Goal: Task Accomplishment & Management: Use online tool/utility

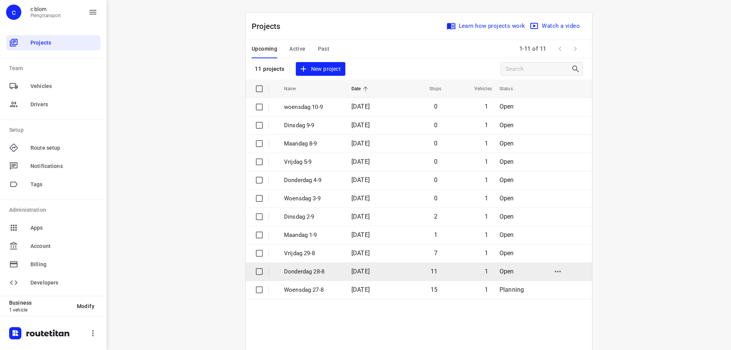
click at [318, 271] on p "Donderdag 28-8" at bounding box center [312, 271] width 56 height 9
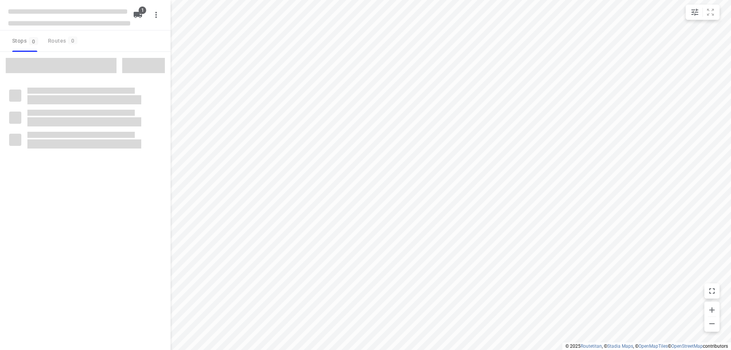
type input "distance"
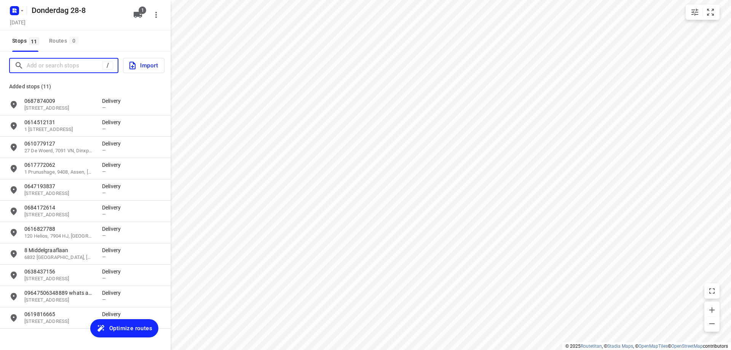
click at [61, 65] on input "Add or search stops" at bounding box center [65, 66] width 76 height 12
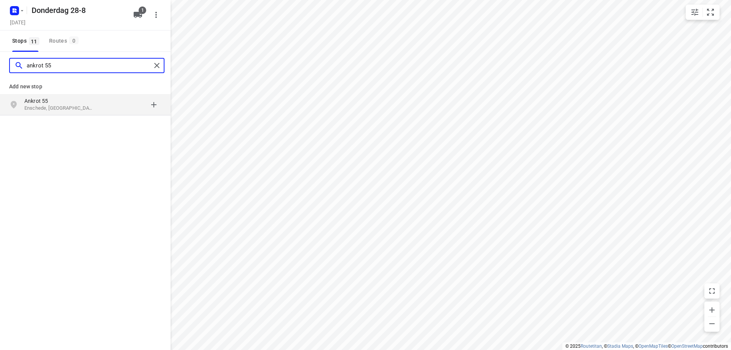
type input "ankrot 55"
click at [66, 99] on p "Ankrot 55" at bounding box center [59, 101] width 70 height 8
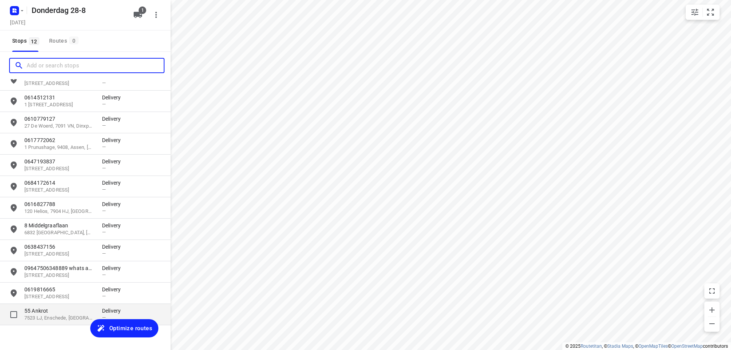
scroll to position [35, 0]
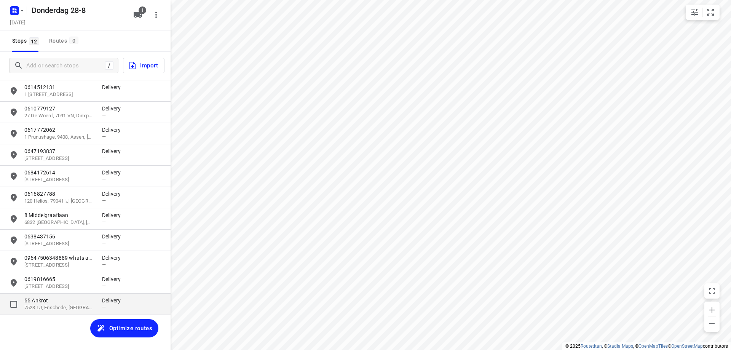
click at [85, 309] on p "7523 LJ, Enschede, [GEOGRAPHIC_DATA]" at bounding box center [59, 307] width 70 height 7
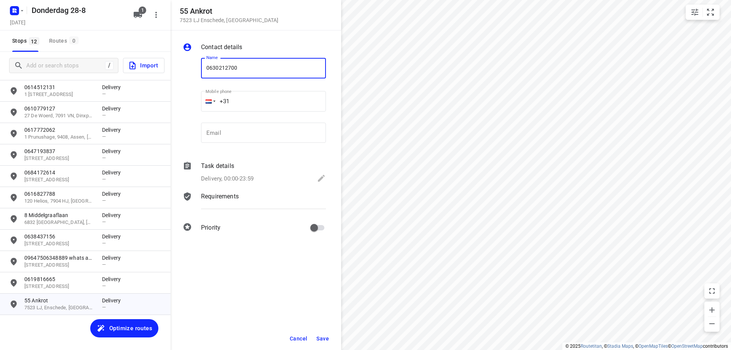
type input "0630212700"
click at [323, 334] on button "Save" at bounding box center [322, 339] width 19 height 14
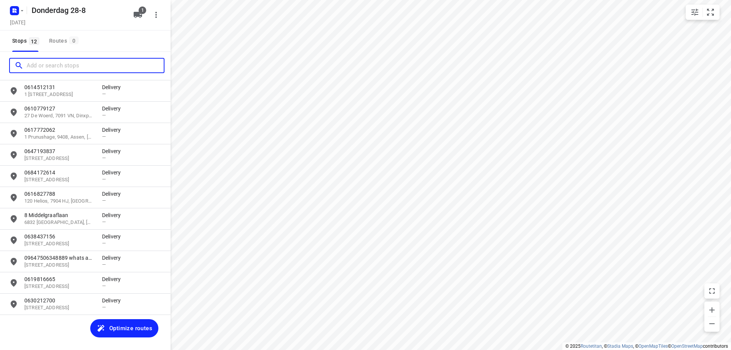
click at [68, 67] on input "Add or search stops" at bounding box center [95, 66] width 137 height 12
click at [75, 67] on input "Add or search stops" at bounding box center [95, 66] width 137 height 12
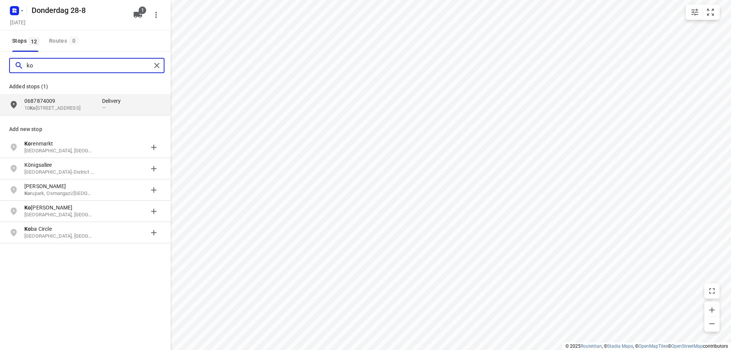
type input "k"
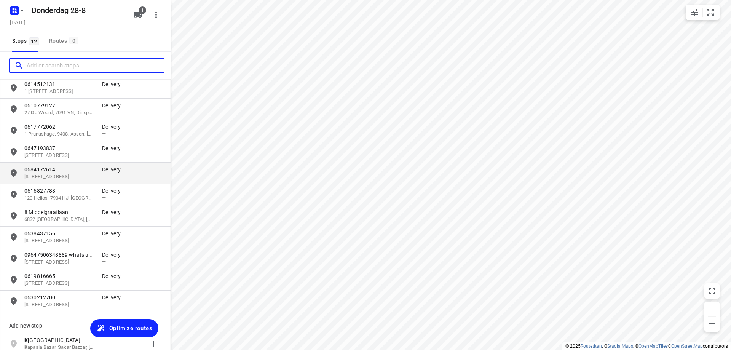
scroll to position [0, 0]
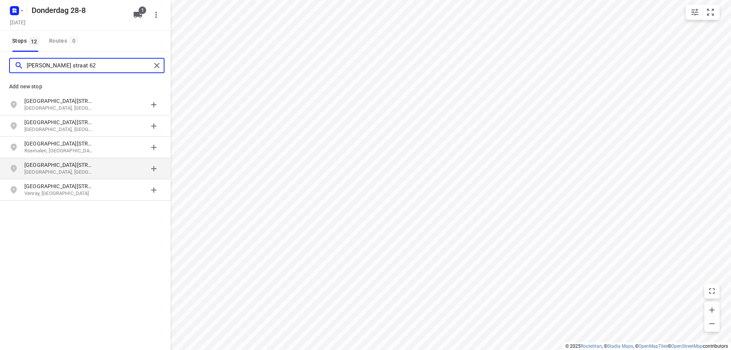
type input "[PERSON_NAME] straat 62"
click at [88, 169] on p "[GEOGRAPHIC_DATA], [GEOGRAPHIC_DATA]" at bounding box center [59, 172] width 70 height 7
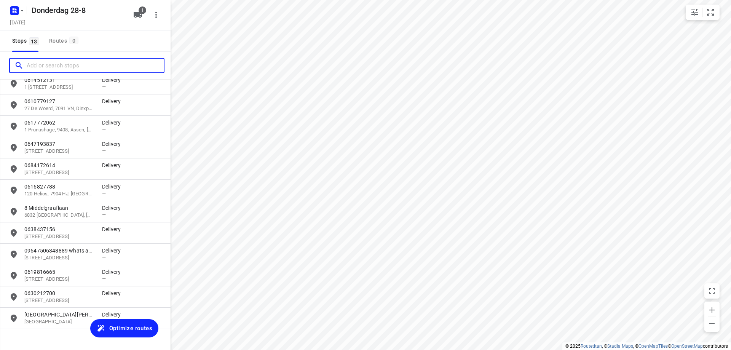
scroll to position [56, 0]
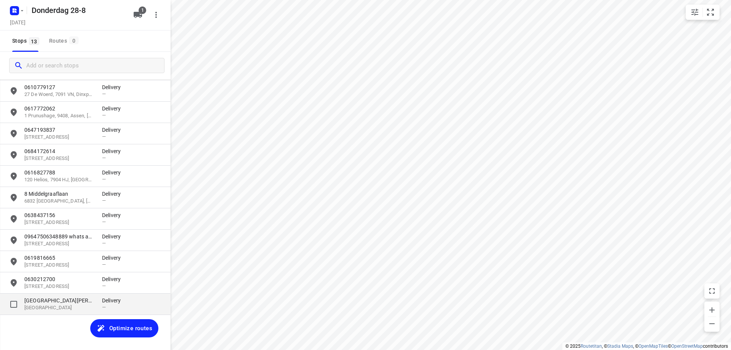
click at [60, 306] on p "[GEOGRAPHIC_DATA]" at bounding box center [59, 307] width 70 height 7
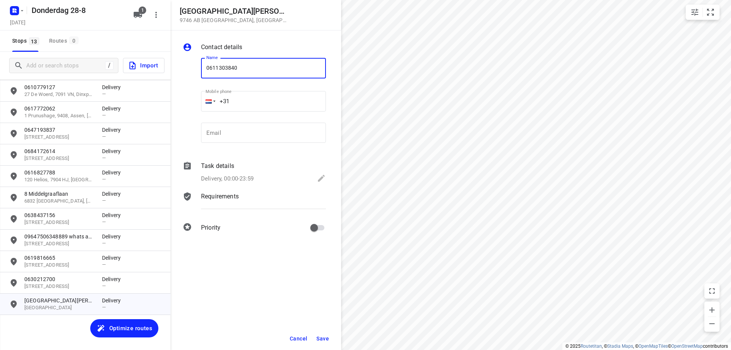
type input "0611303840"
click at [325, 337] on span "Save" at bounding box center [323, 339] width 13 height 6
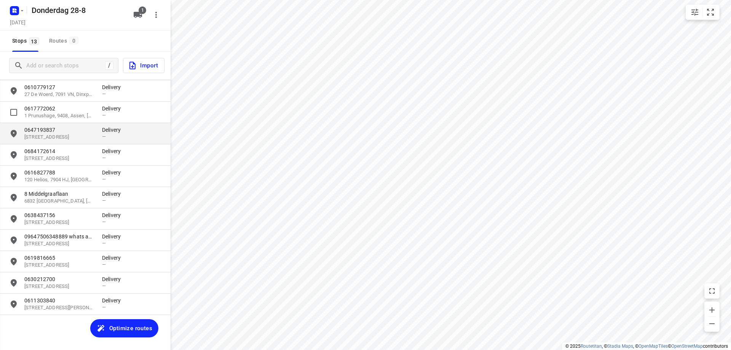
scroll to position [0, 0]
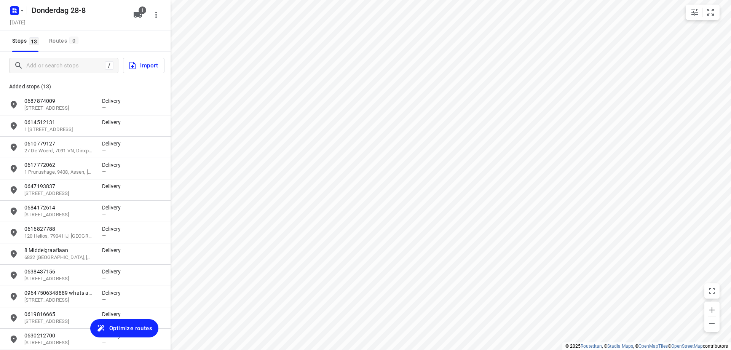
click at [109, 329] on span "Optimize routes" at bounding box center [124, 328] width 56 height 10
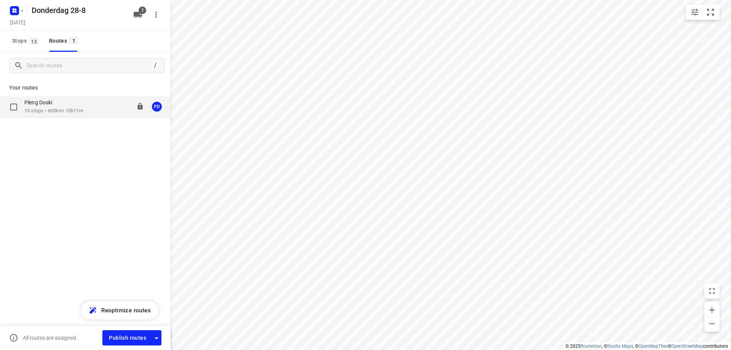
click at [83, 108] on p "13 stops • 603km • 10h11m" at bounding box center [53, 110] width 59 height 7
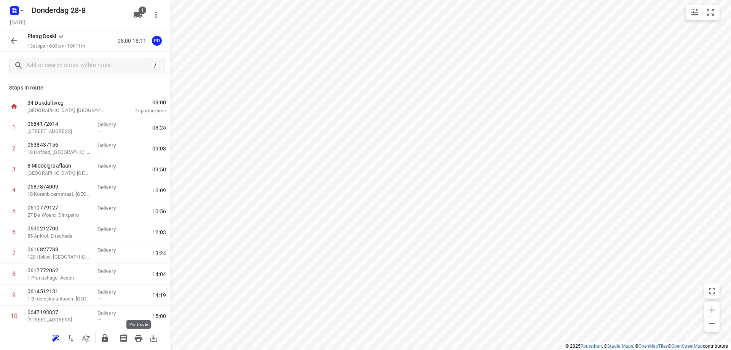
click at [136, 335] on icon "button" at bounding box center [139, 338] width 8 height 7
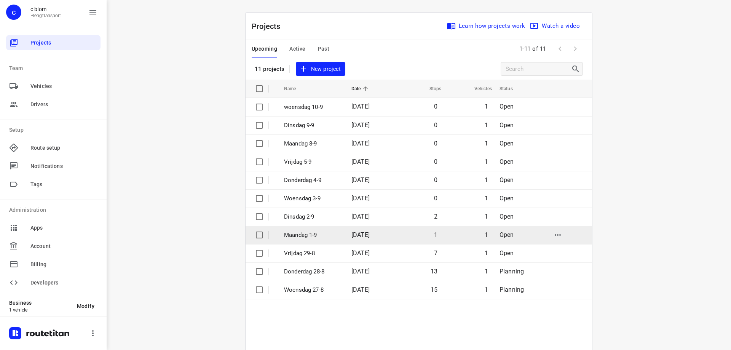
click at [312, 232] on p "Maandag 1-9" at bounding box center [312, 235] width 56 height 9
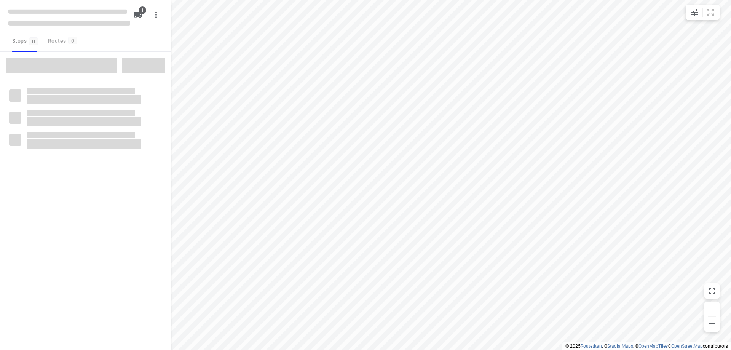
type input "distance"
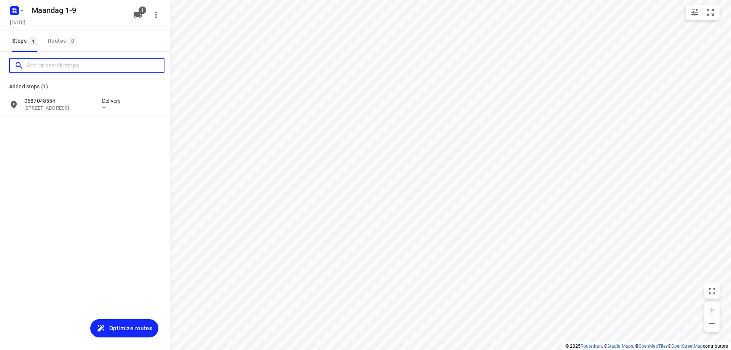
click at [61, 67] on input "Add or search stops" at bounding box center [95, 66] width 137 height 12
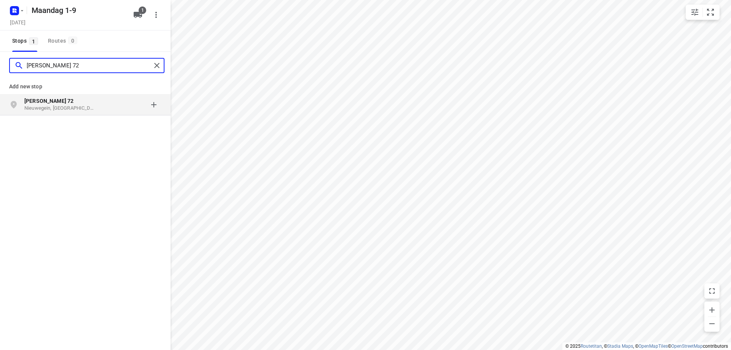
type input "[PERSON_NAME] 72"
click at [83, 105] on p "Nieuwegein, [GEOGRAPHIC_DATA]" at bounding box center [59, 108] width 70 height 7
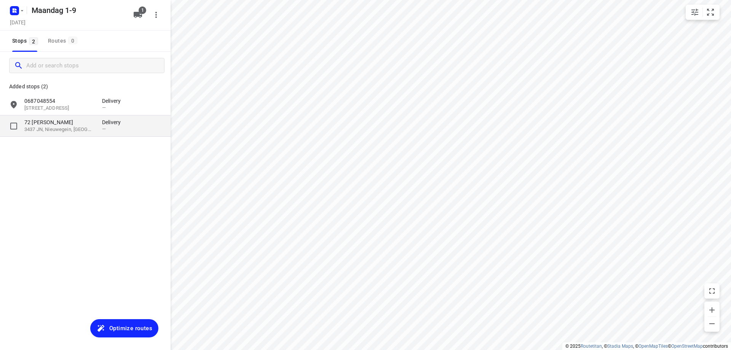
click at [69, 131] on p "3437 JN, Nieuwegein, [GEOGRAPHIC_DATA]" at bounding box center [59, 129] width 70 height 7
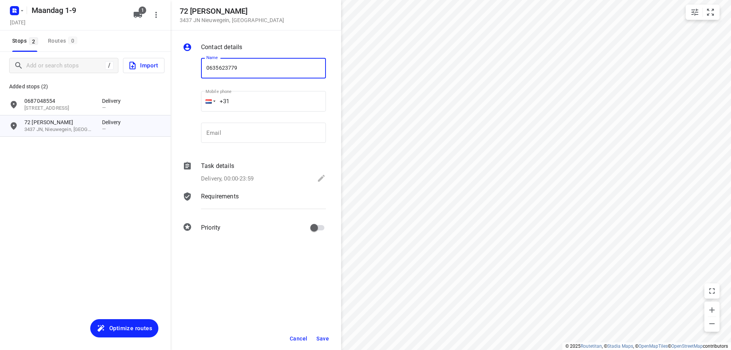
type input "0635623779"
click at [326, 339] on span "Save" at bounding box center [323, 339] width 13 height 6
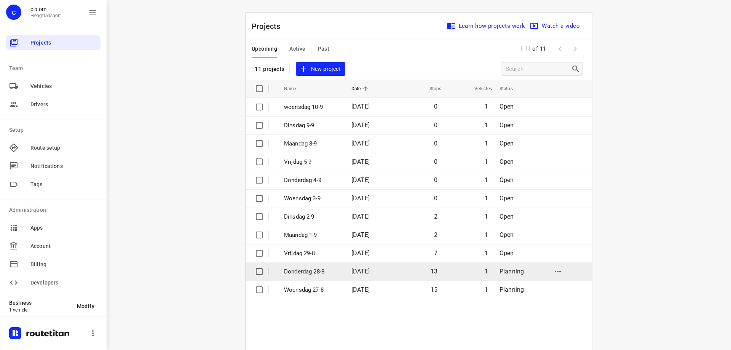
click at [355, 275] on span "[DATE]" at bounding box center [361, 271] width 18 height 7
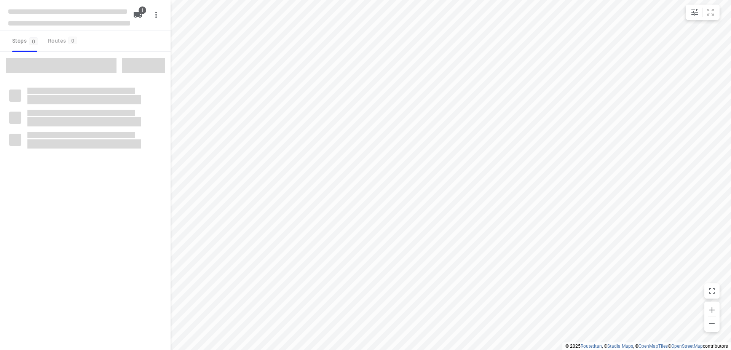
type input "distance"
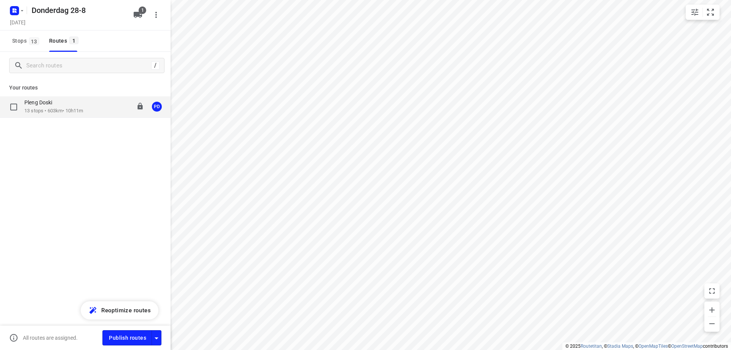
click at [61, 107] on div "Pleng Doski" at bounding box center [53, 103] width 59 height 8
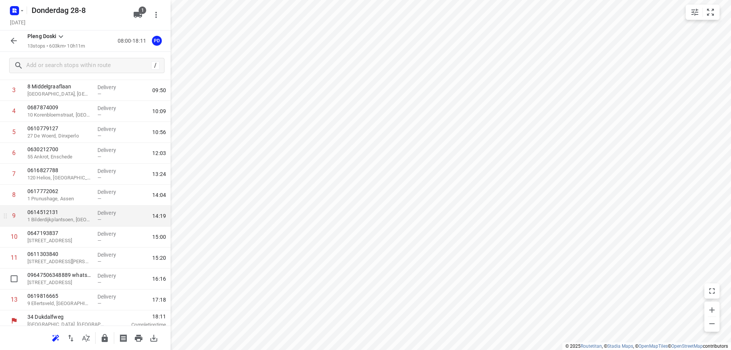
scroll to position [85, 0]
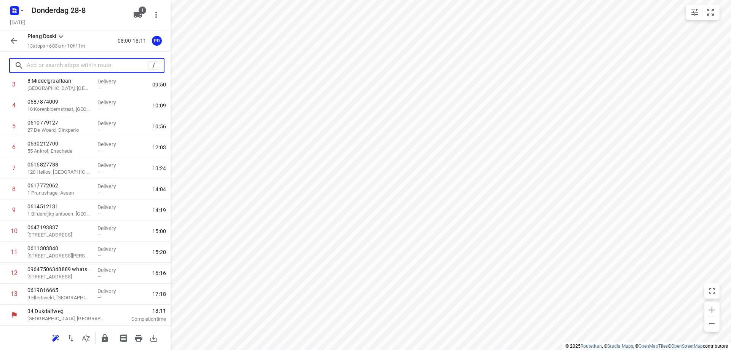
click at [79, 67] on input "text" at bounding box center [88, 66] width 122 height 12
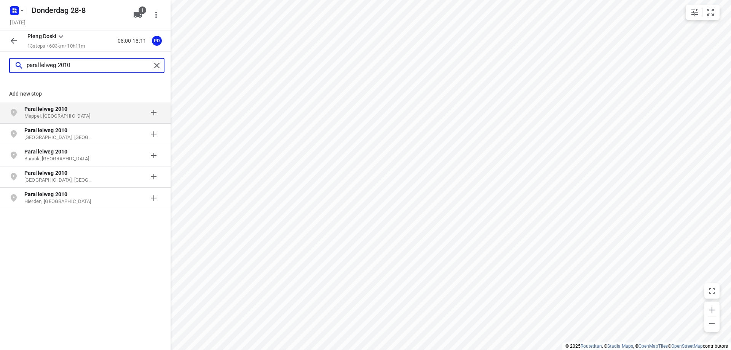
type input "parallelweg 2010"
click at [80, 110] on p "Parallelweg 2010" at bounding box center [59, 109] width 70 height 8
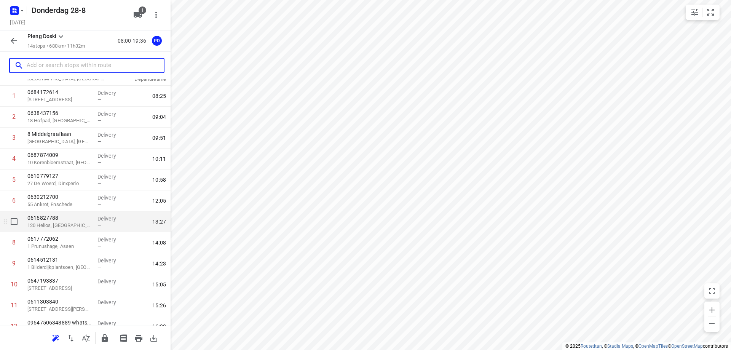
scroll to position [106, 0]
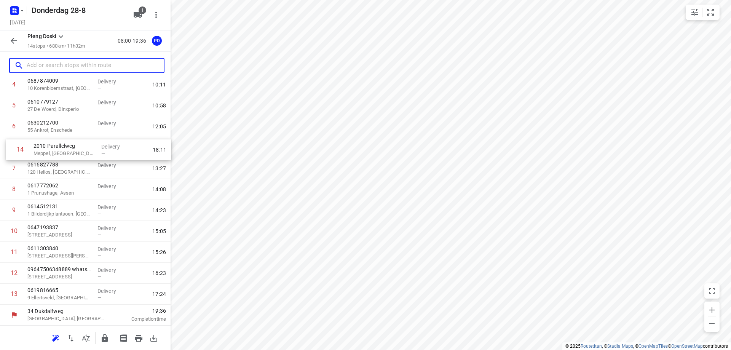
drag, startPoint x: 57, startPoint y: 296, endPoint x: 63, endPoint y: 148, distance: 147.9
click at [63, 148] on div "1 0684172614 16 [PERSON_NAME], [GEOGRAPHIC_DATA] Delivery — 08:25 2 0638437156 …" at bounding box center [85, 157] width 171 height 293
